Goal: Task Accomplishment & Management: Complete application form

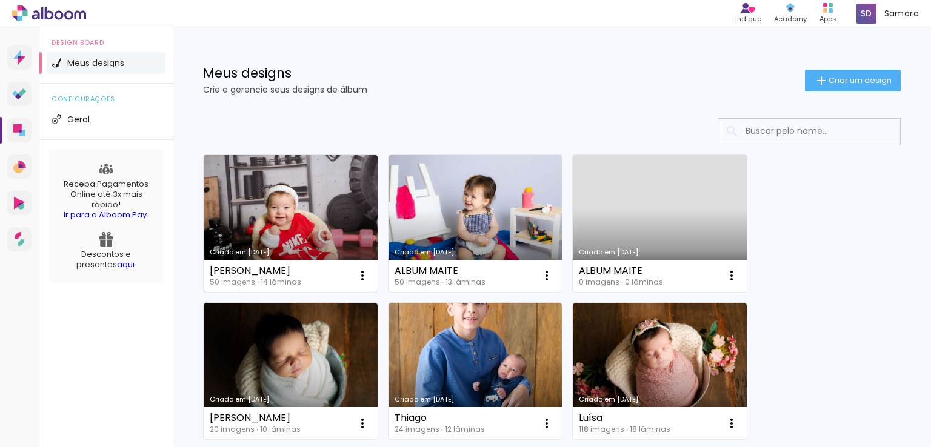
click at [305, 201] on link "Criado em [DATE]" at bounding box center [291, 223] width 174 height 137
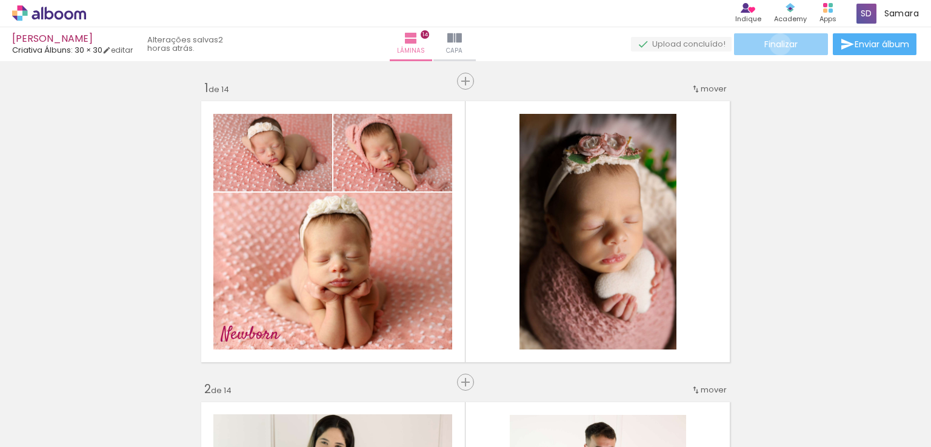
click at [776, 44] on span "Finalizar" at bounding box center [780, 44] width 33 height 8
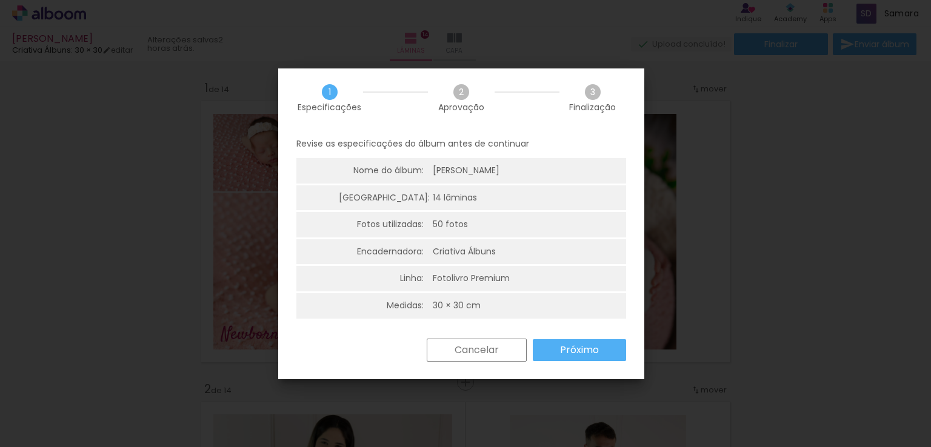
scroll to position [2, 0]
click at [0, 0] on slot "Próximo" at bounding box center [0, 0] width 0 height 0
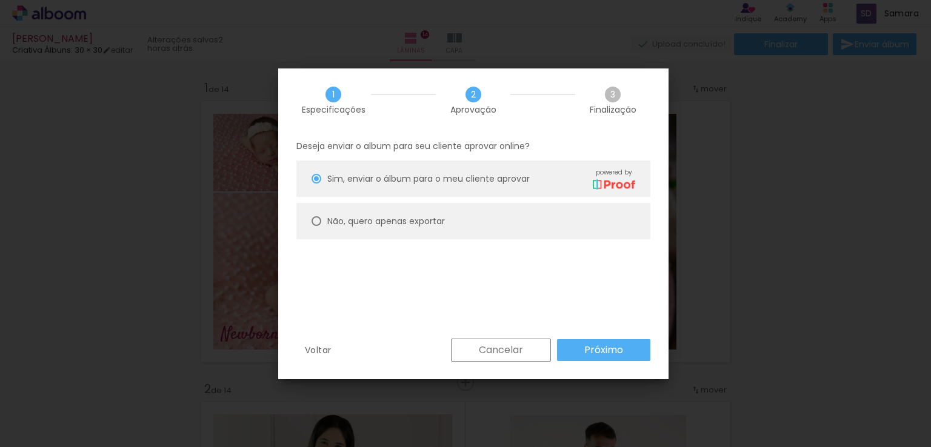
click at [0, 0] on slot "Próximo" at bounding box center [0, 0] width 0 height 0
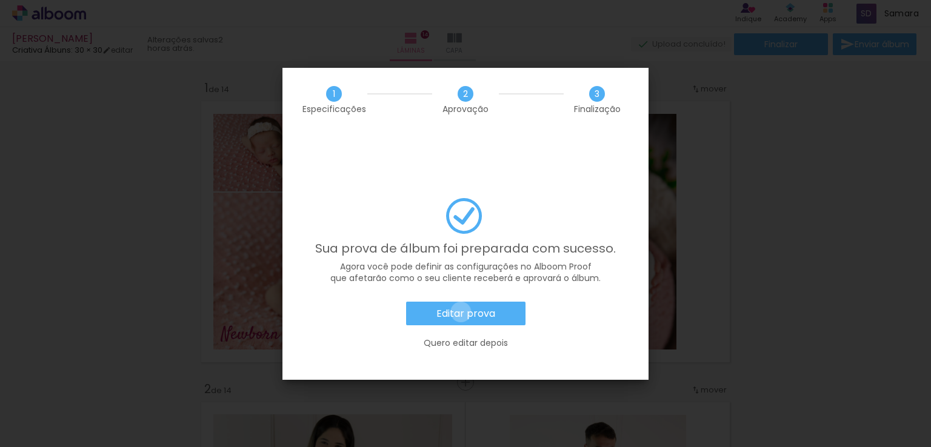
click at [0, 0] on slot "Editar prova" at bounding box center [0, 0] width 0 height 0
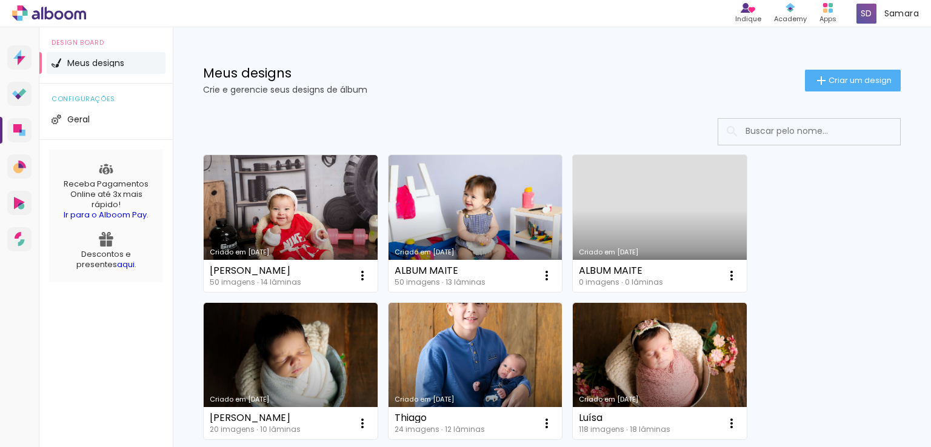
click at [507, 78] on h1 "Meus designs" at bounding box center [504, 73] width 602 height 13
click at [828, 79] on span "Criar um design" at bounding box center [859, 80] width 63 height 8
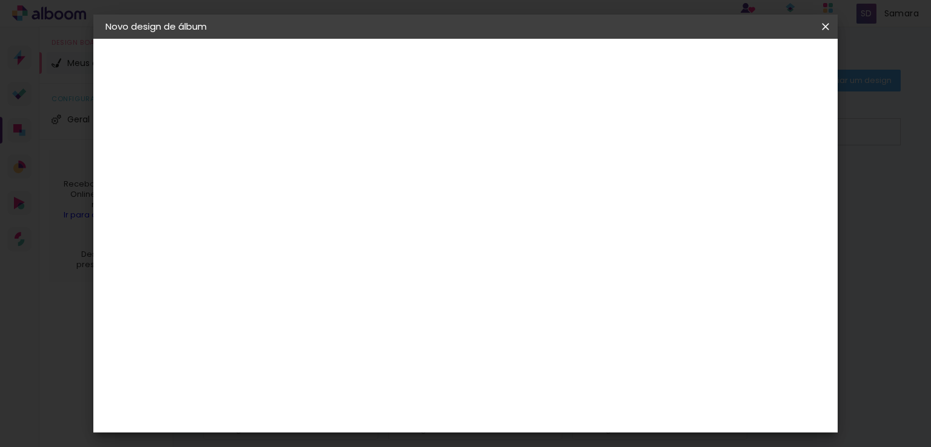
click at [304, 162] on input at bounding box center [304, 162] width 0 height 19
click at [304, 164] on input at bounding box center [304, 162] width 0 height 19
type input "L"
type input "Liz"
type paper-input "Liz"
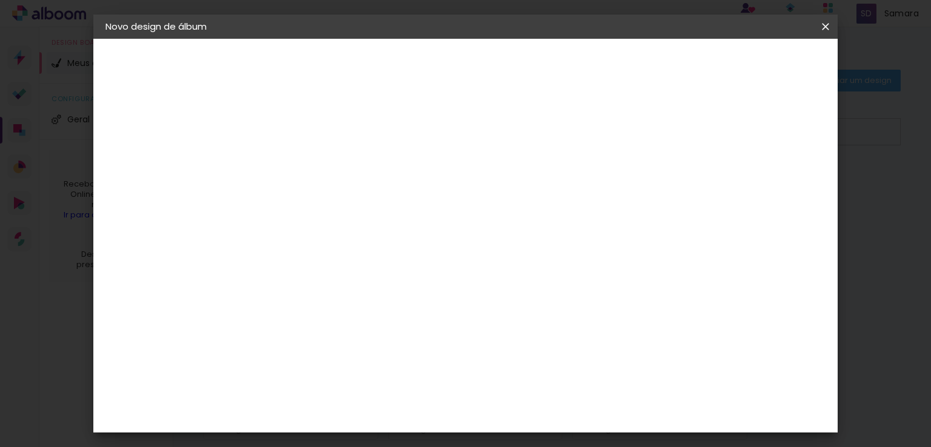
drag, startPoint x: 791, startPoint y: 65, endPoint x: 772, endPoint y: 83, distance: 25.7
click at [0, 0] on slot "Avançar" at bounding box center [0, 0] width 0 height 0
click at [530, 64] on div "Voltar Avançar" at bounding box center [470, 64] width 121 height 21
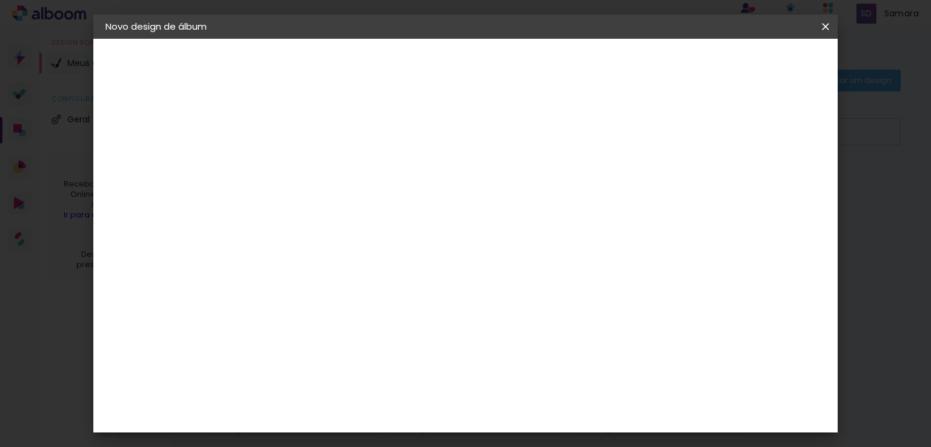
click at [0, 0] on slot "Tamanho Livre" at bounding box center [0, 0] width 0 height 0
click at [0, 0] on slot "Avançar" at bounding box center [0, 0] width 0 height 0
click at [276, 284] on input "30" at bounding box center [266, 280] width 32 height 18
drag, startPoint x: 274, startPoint y: 282, endPoint x: 266, endPoint y: 281, distance: 8.5
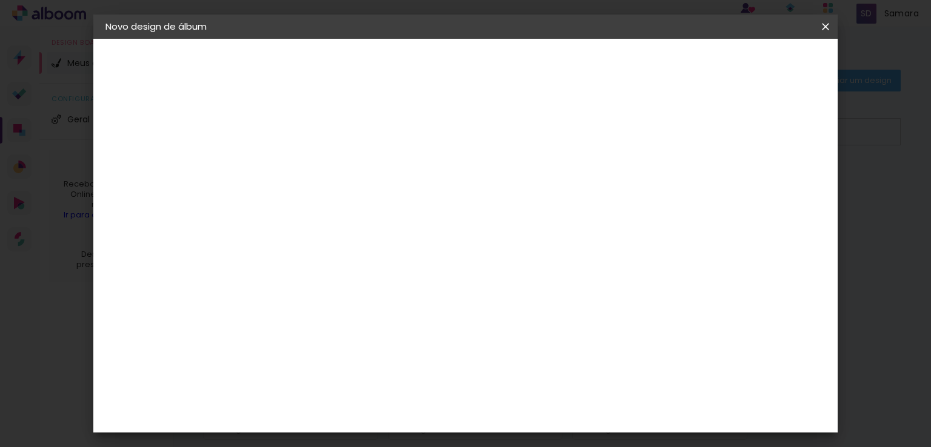
click at [266, 281] on input "30" at bounding box center [266, 280] width 32 height 18
type input "20"
type paper-input "20"
drag, startPoint x: 533, startPoint y: 413, endPoint x: 552, endPoint y: 411, distance: 19.5
click at [552, 411] on div "60" at bounding box center [540, 412] width 46 height 18
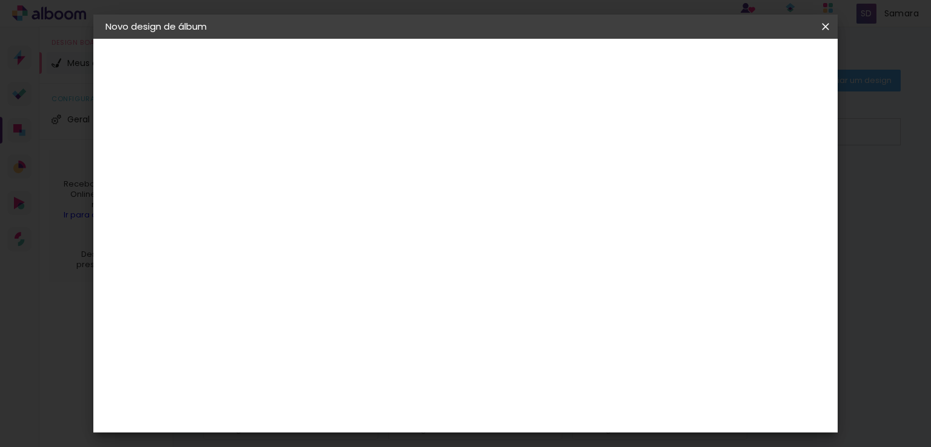
scroll to position [216, 0]
type input "40"
type paper-input "40"
click at [501, 39] on div "mm Mostrar sangria 20 cm cm cm mm A maioria das encadernadoras sugere 5mm de sa…" at bounding box center [515, 39] width 529 height 0
click at [0, 0] on slot "Voltar" at bounding box center [0, 0] width 0 height 0
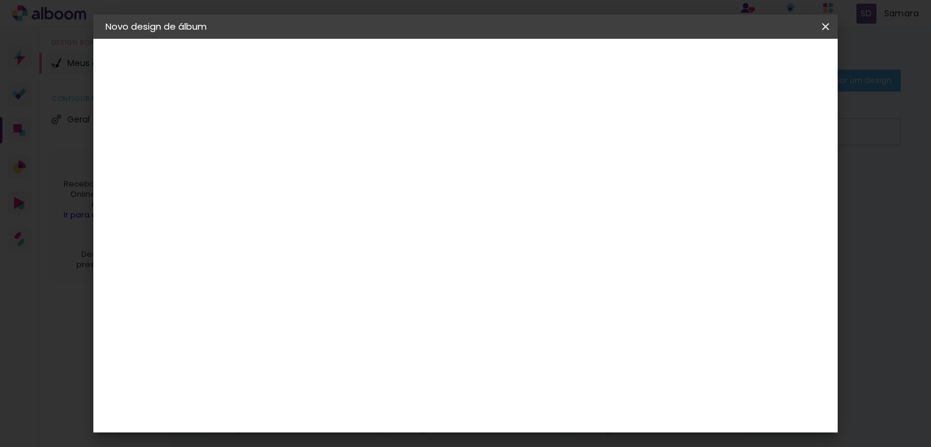
scroll to position [544, 0]
click at [332, 429] on div "Criativa Álbuns" at bounding box center [313, 438] width 37 height 19
click at [0, 0] on slot "Avançar" at bounding box center [0, 0] width 0 height 0
click at [351, 202] on input "text" at bounding box center [327, 211] width 47 height 19
click at [547, 211] on paper-item "Fotolivro Premium" at bounding box center [544, 201] width 242 height 24
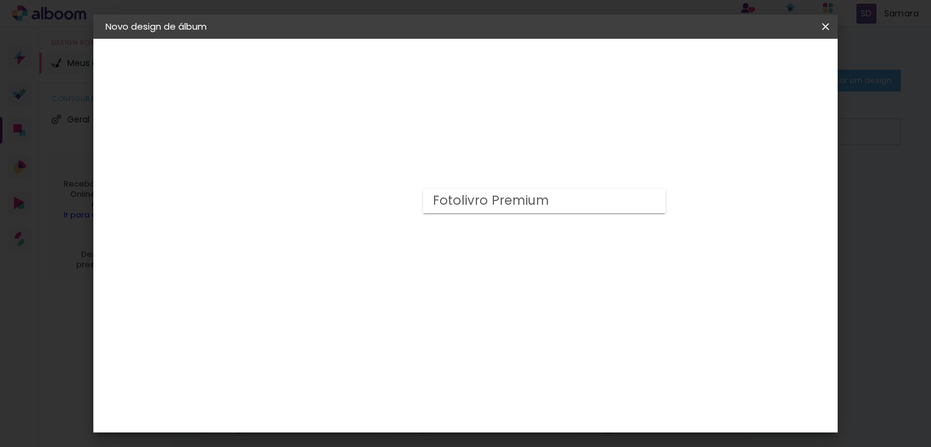
type input "Fotolivro Premium"
click at [385, 309] on span "20 × 20" at bounding box center [357, 325] width 56 height 32
click at [0, 0] on slot "Avançar" at bounding box center [0, 0] width 0 height 0
click at [645, 66] on span "Iniciar design" at bounding box center [617, 64] width 55 height 8
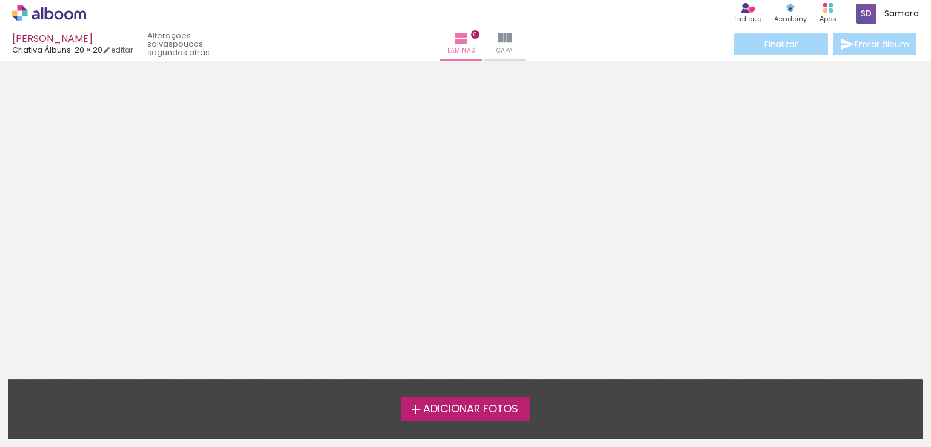
click at [488, 411] on span "Adicionar Fotos" at bounding box center [470, 409] width 95 height 11
click at [0, 0] on input "file" at bounding box center [0, 0] width 0 height 0
